Goal: Find specific page/section

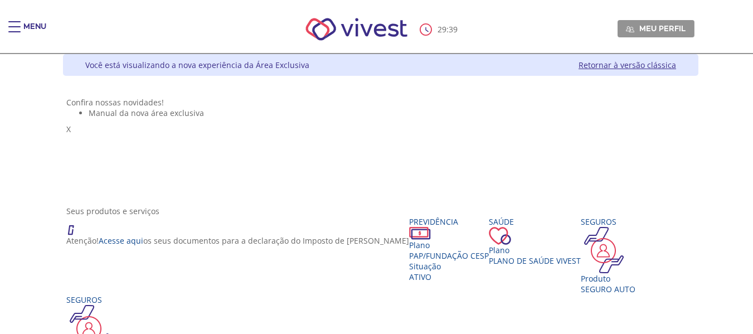
click at [18, 31] on span "Main header" at bounding box center [14, 31] width 12 height 1
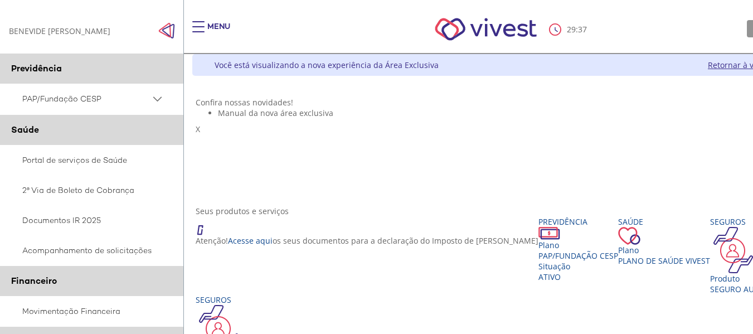
scroll to position [56, 0]
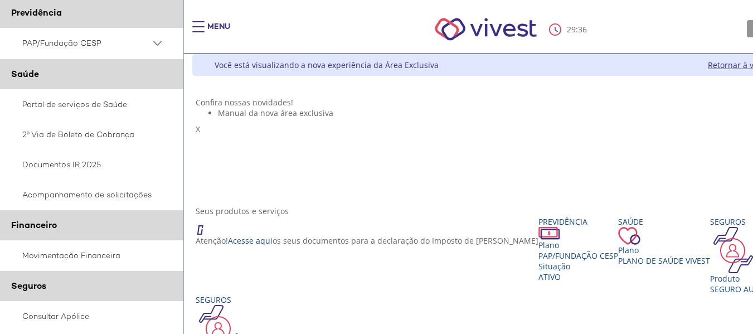
click at [411, 118] on ul "Manual da nova área exclusiva" at bounding box center [510, 113] width 628 height 11
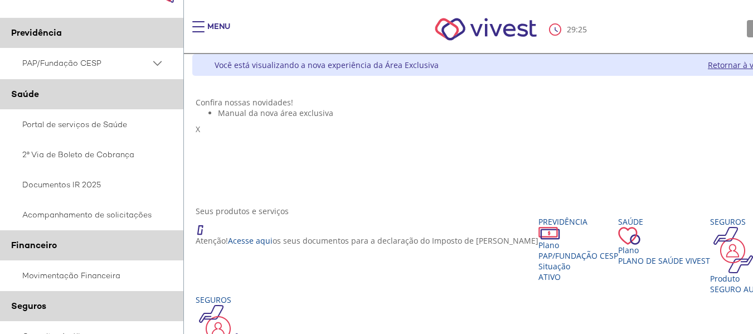
scroll to position [0, 0]
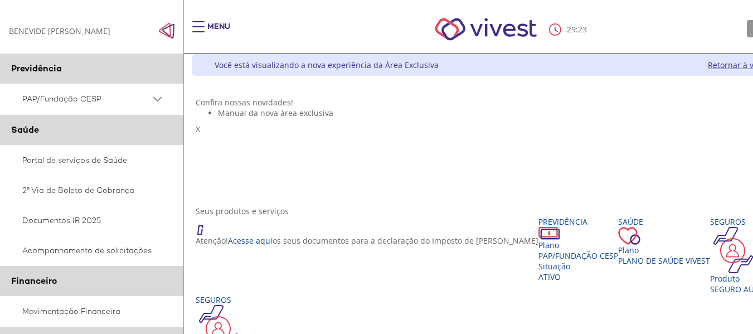
click at [97, 101] on span "PAP/Fundação CESP" at bounding box center [86, 99] width 128 height 14
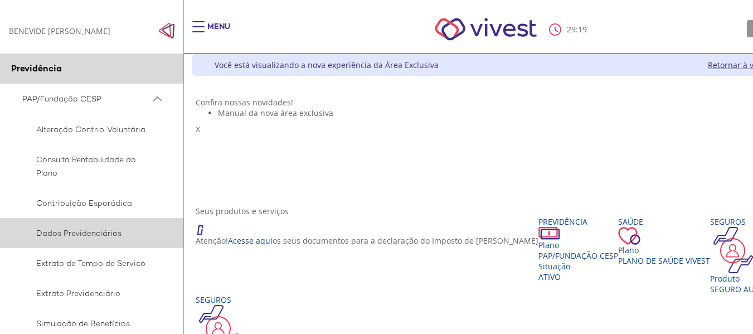
click at [98, 238] on span "Dados Previdenciários" at bounding box center [89, 232] width 135 height 13
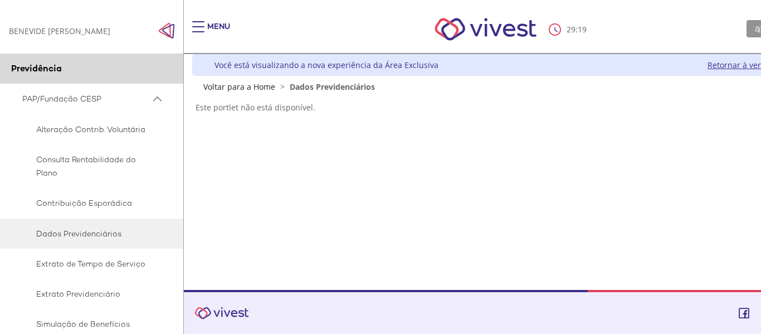
click at [339, 89] on span "Dados Previdenciários" at bounding box center [332, 86] width 85 height 11
click at [732, 66] on link "Retornar à versão clássica" at bounding box center [755, 65] width 97 height 11
